Goal: Information Seeking & Learning: Learn about a topic

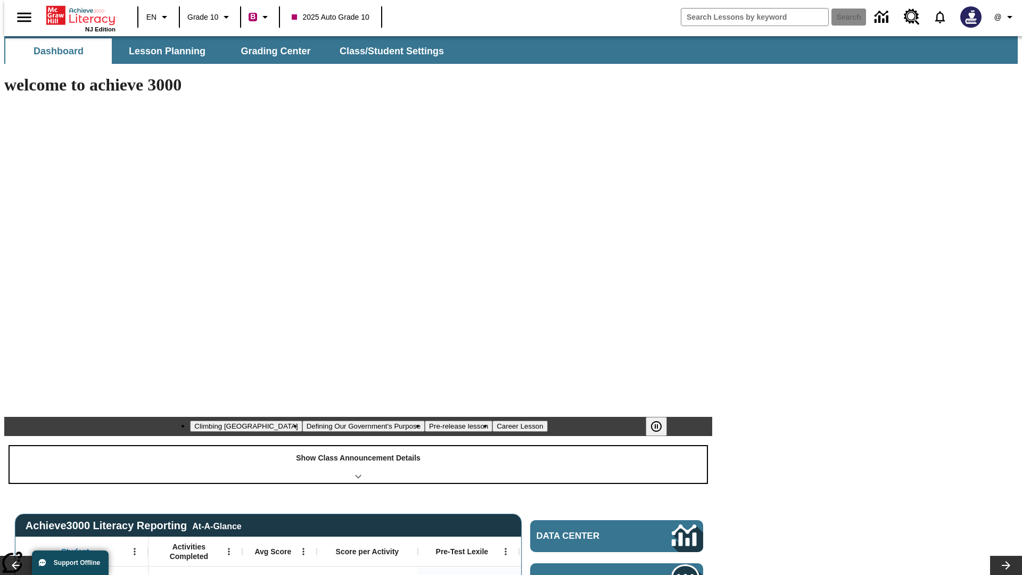
click at [358, 446] on div "Show Class Announcement Details" at bounding box center [358, 464] width 697 height 37
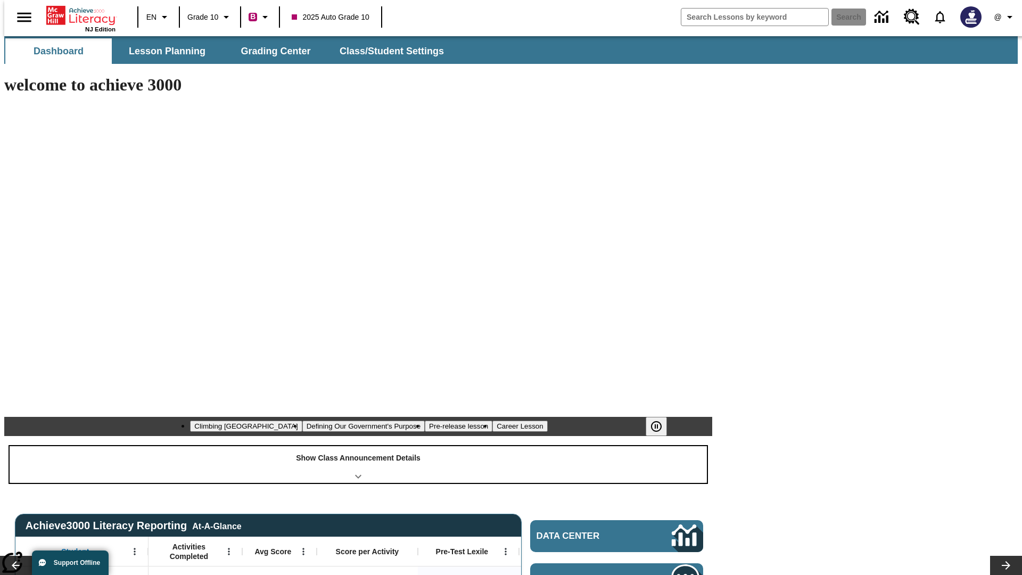
click at [358, 446] on div "Show Class Announcement Details" at bounding box center [358, 464] width 697 height 37
